Goal: Task Accomplishment & Management: Manage account settings

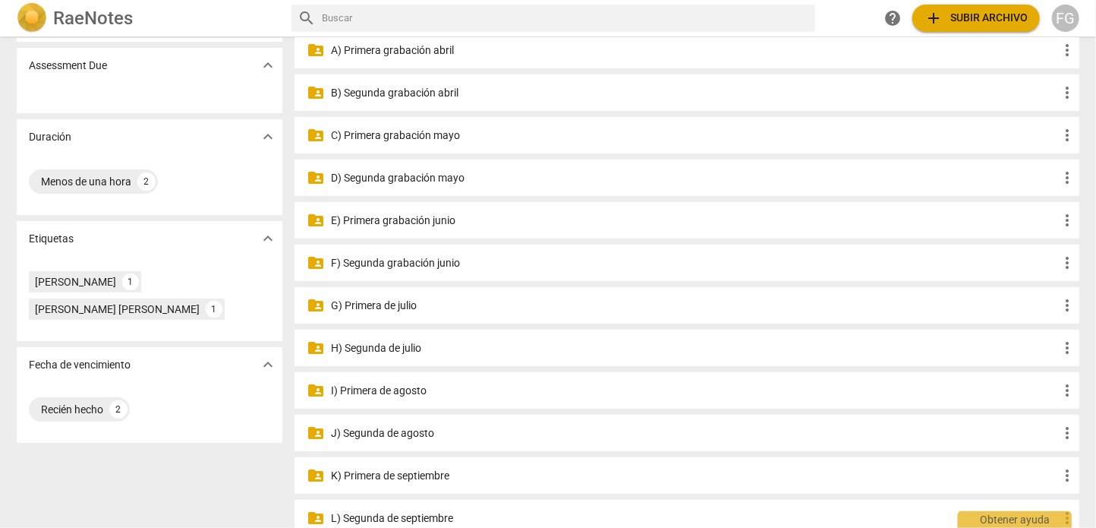
scroll to position [228, 0]
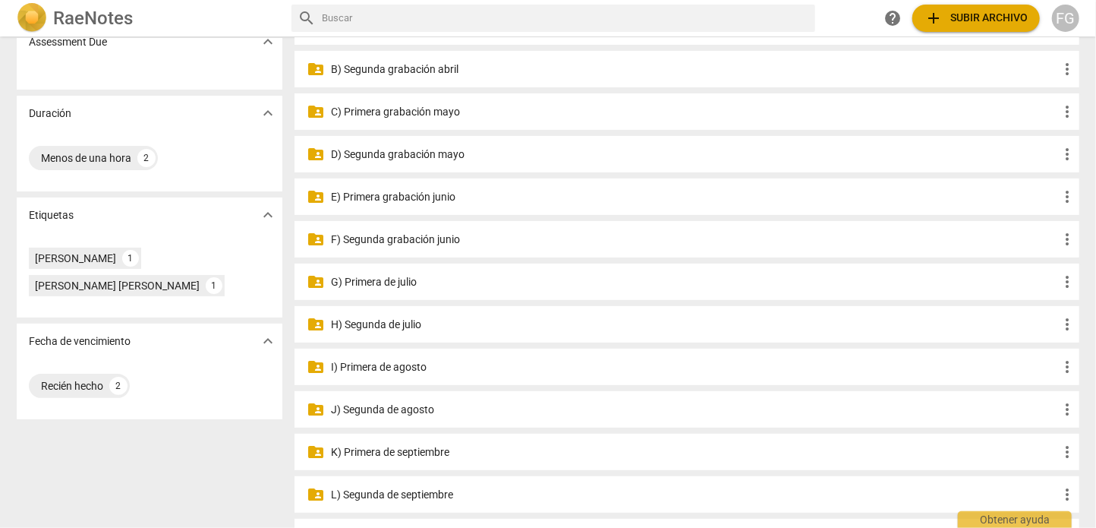
click at [428, 281] on p "G) Primera de julio" at bounding box center [694, 282] width 727 height 16
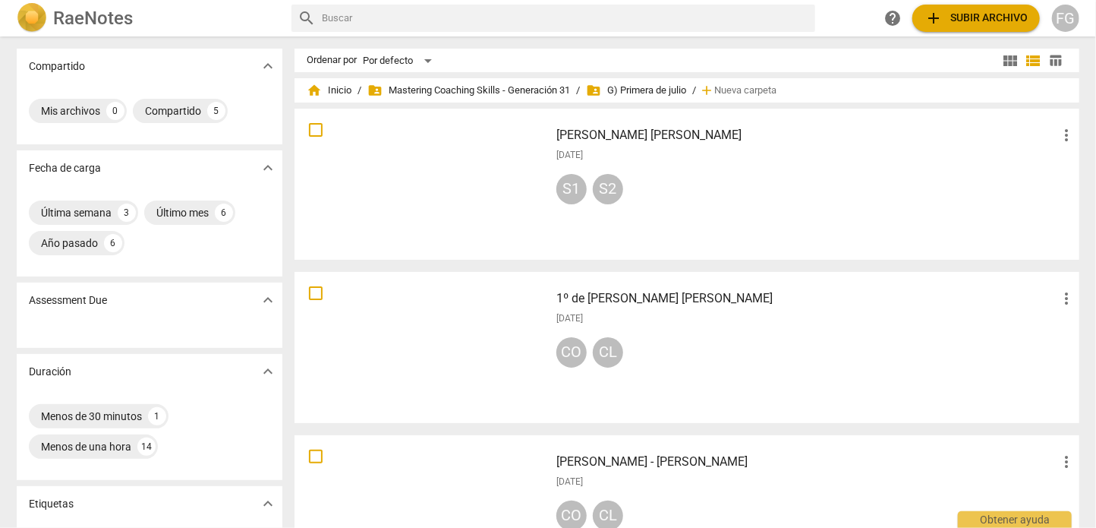
click at [1053, 62] on span "table_chart" at bounding box center [1056, 60] width 14 height 14
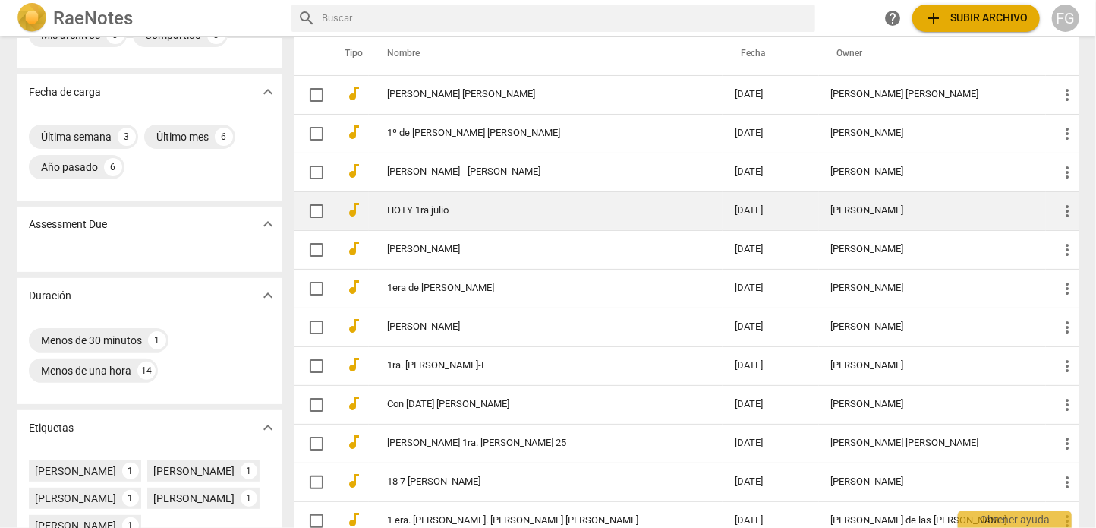
scroll to position [152, 0]
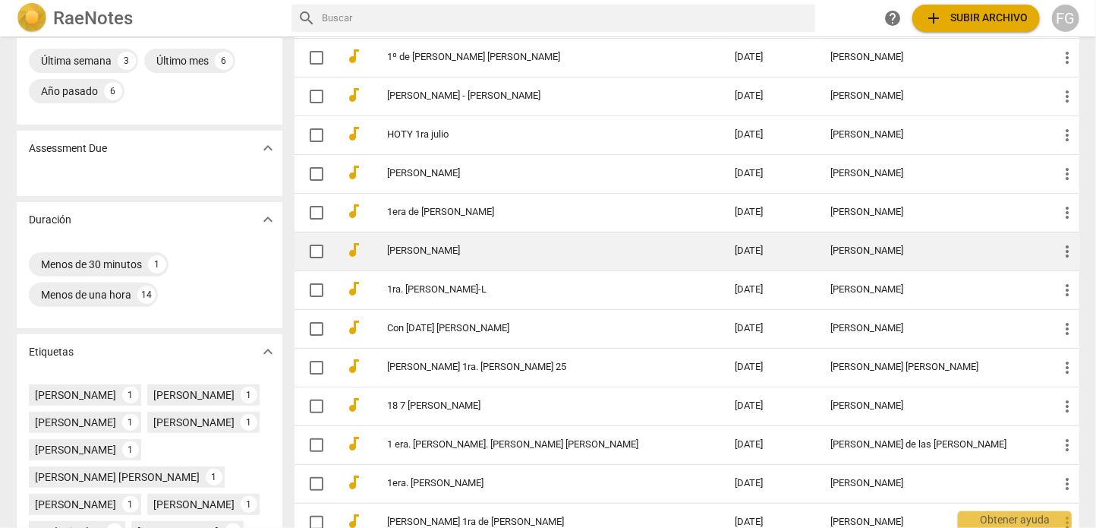
click at [639, 256] on td "[PERSON_NAME]" at bounding box center [546, 251] width 354 height 39
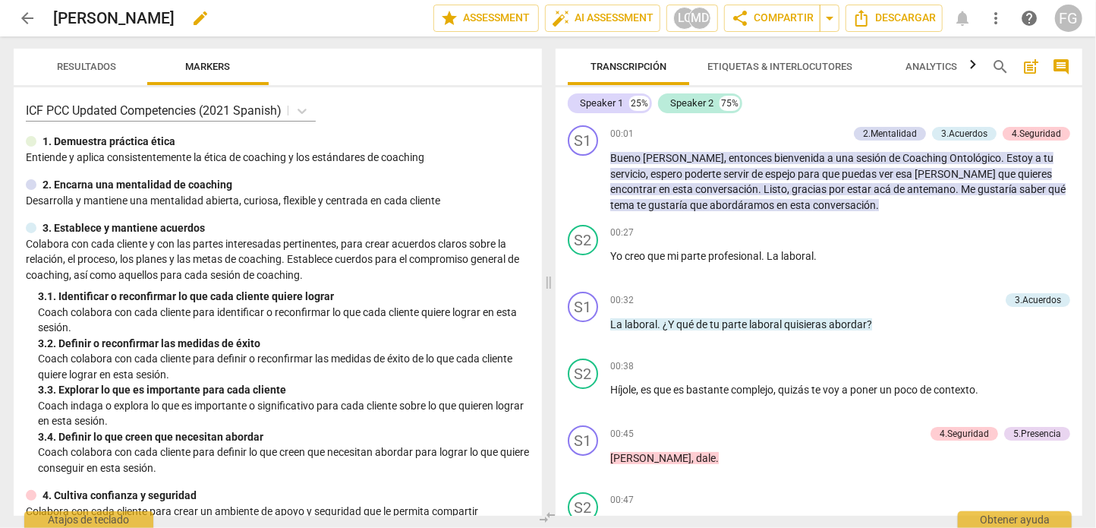
click at [191, 19] on span "edit" at bounding box center [200, 18] width 18 height 18
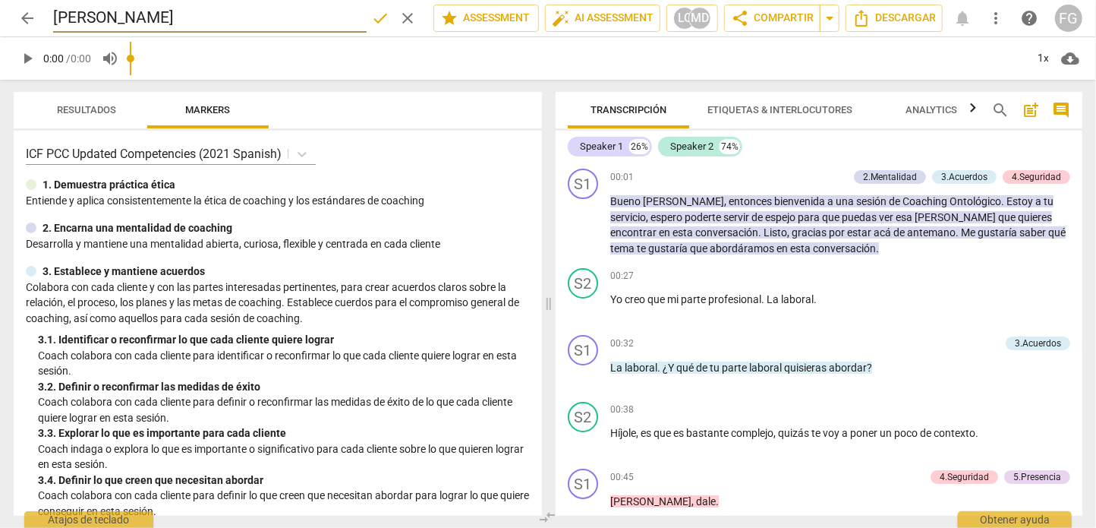
click at [56, 14] on input "[PERSON_NAME]" at bounding box center [210, 18] width 314 height 29
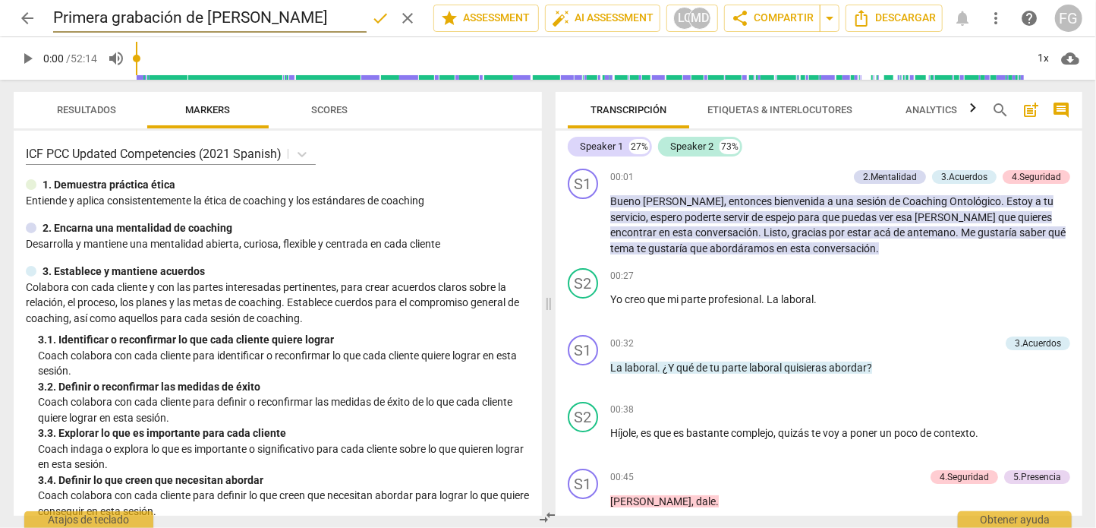
type input "Primera grabación de [PERSON_NAME]"
click at [371, 17] on span "done" at bounding box center [380, 18] width 18 height 18
click at [23, 21] on span "arrow_back" at bounding box center [27, 18] width 18 height 18
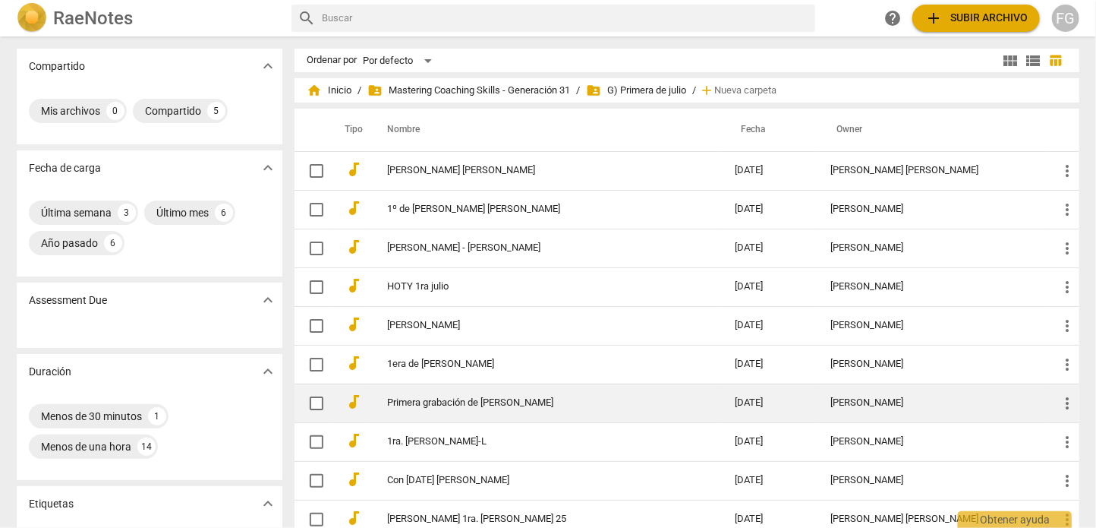
click at [1066, 402] on span "more_vert" at bounding box center [1067, 403] width 18 height 18
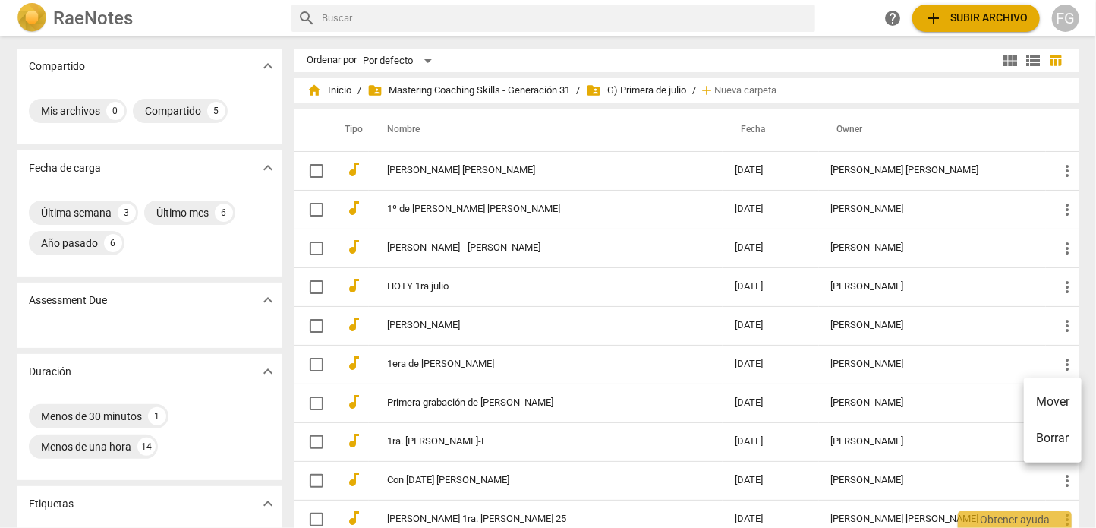
click at [1055, 400] on li "Mover" at bounding box center [1053, 401] width 58 height 36
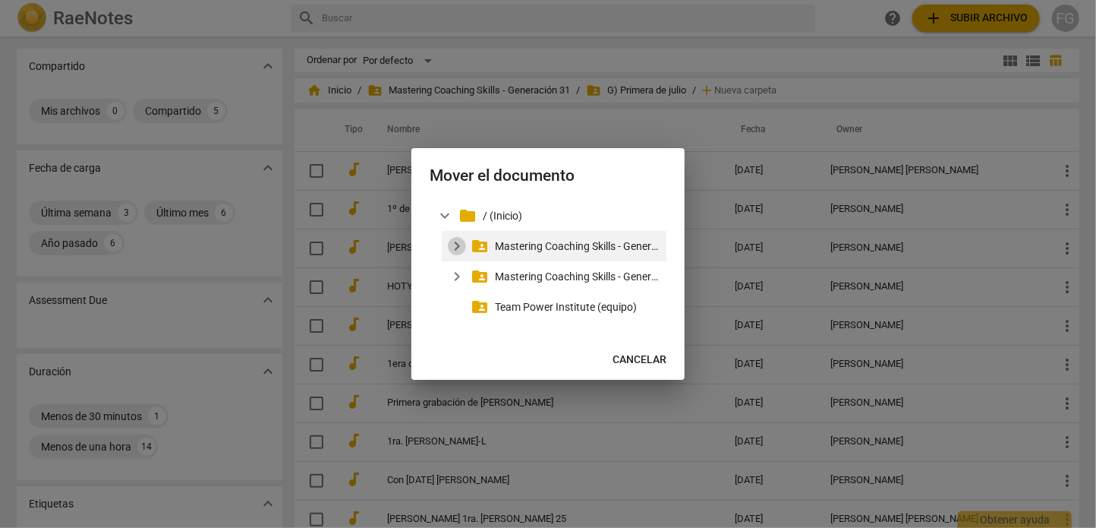
click at [453, 244] on span "expand_more" at bounding box center [457, 246] width 18 height 18
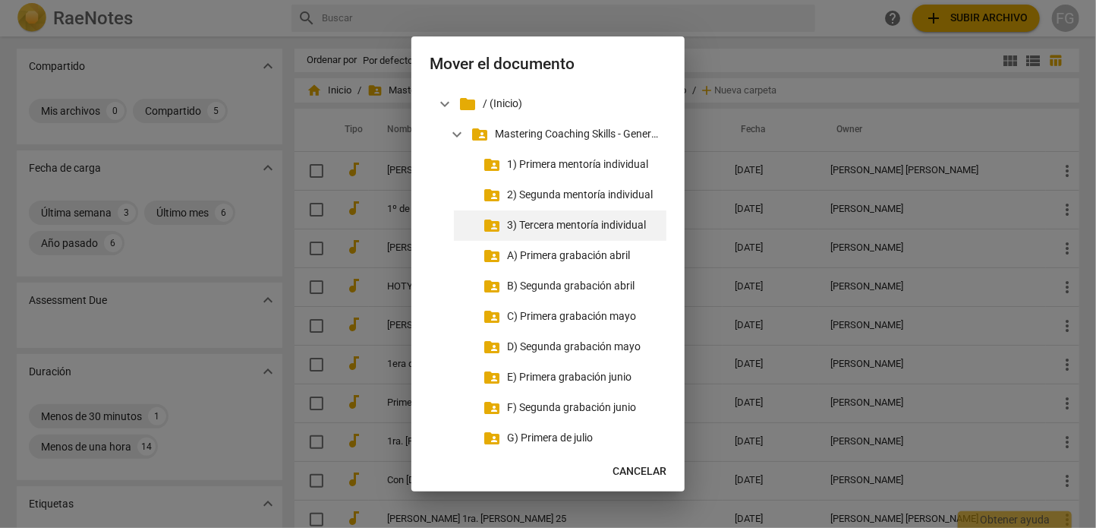
click at [547, 216] on div "folder_shared 3) Tercera mentoría individual" at bounding box center [560, 225] width 213 height 30
click at [551, 226] on p "3) Tercera mentoría individual" at bounding box center [583, 225] width 153 height 16
